Goal: Task Accomplishment & Management: Complete application form

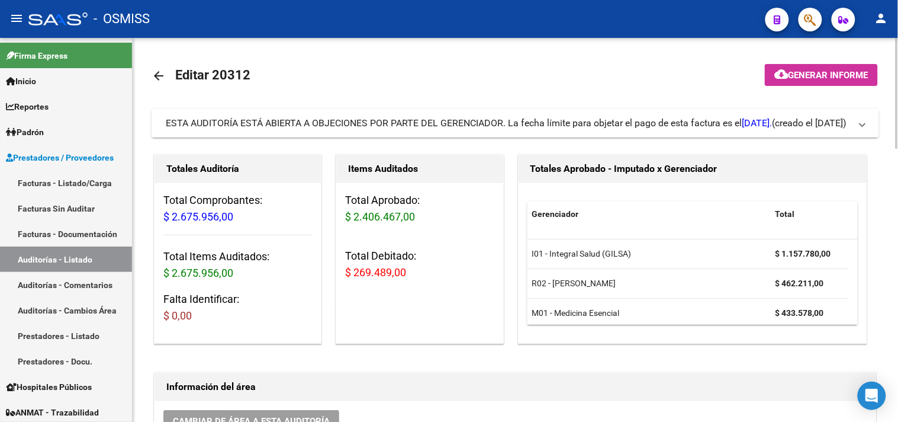
click at [569, 124] on div "ESTA AUDITORÍA ESTÁ ABIERTA A OBJECIONES POR PARTE DEL GERENCIADOR. La fecha lí…" at bounding box center [469, 123] width 607 height 13
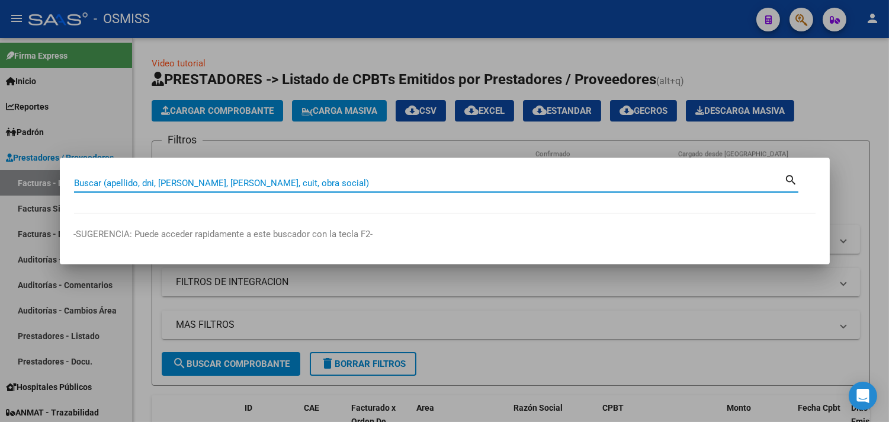
paste input "123-9892"
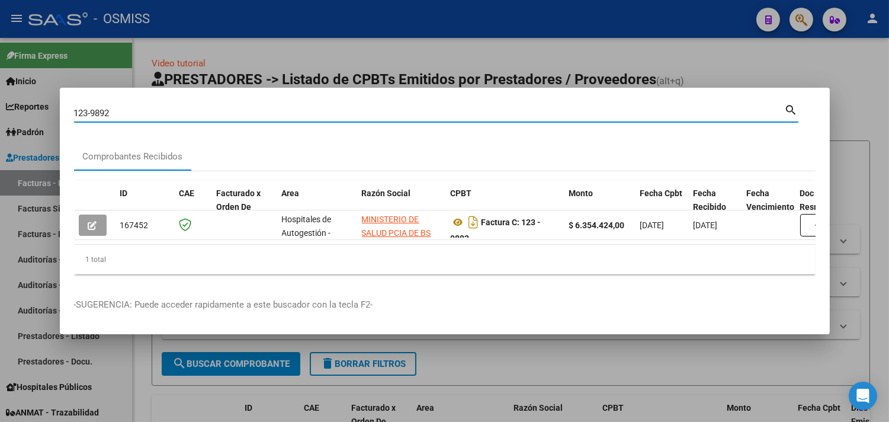
drag, startPoint x: 134, startPoint y: 107, endPoint x: 92, endPoint y: 105, distance: 42.7
click at [92, 108] on input "123-9892" at bounding box center [429, 113] width 711 height 11
paste input "3"
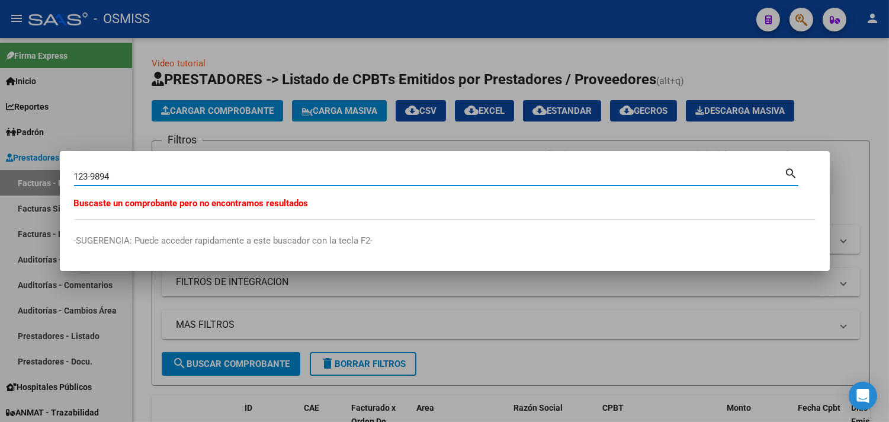
type input "123-9894"
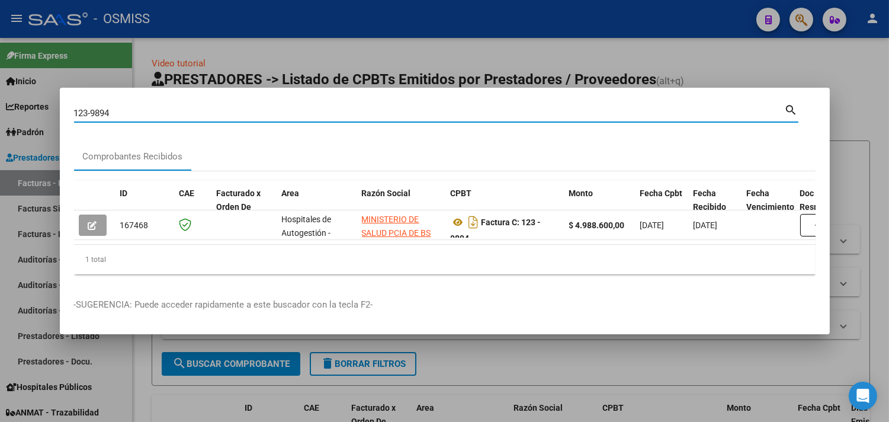
click at [520, 38] on div at bounding box center [444, 211] width 889 height 422
